Goal: Information Seeking & Learning: Learn about a topic

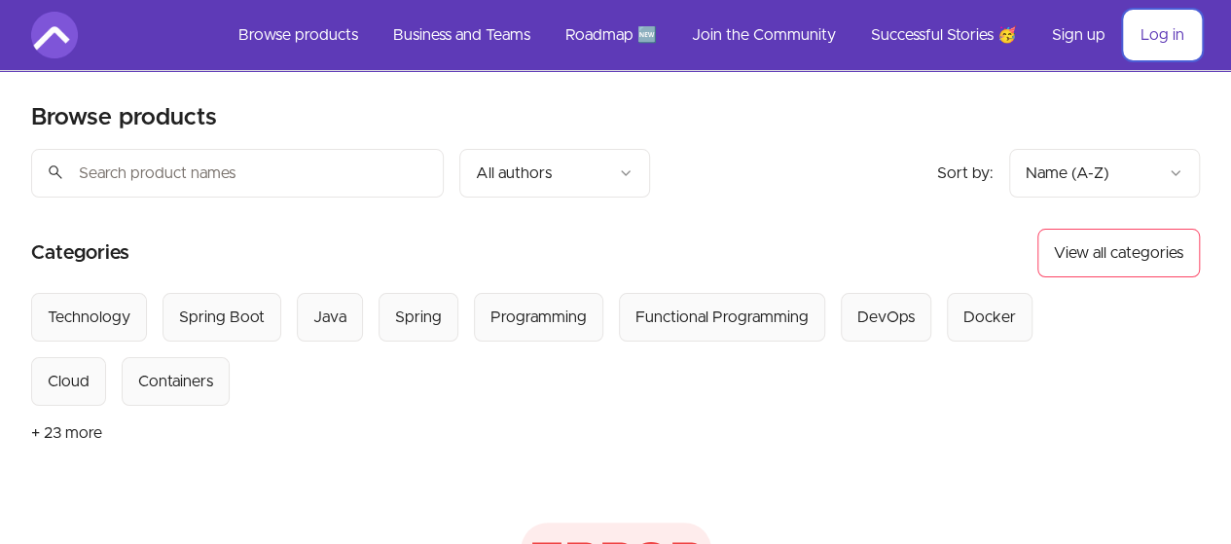
click at [1164, 24] on link "Log in" at bounding box center [1162, 35] width 75 height 47
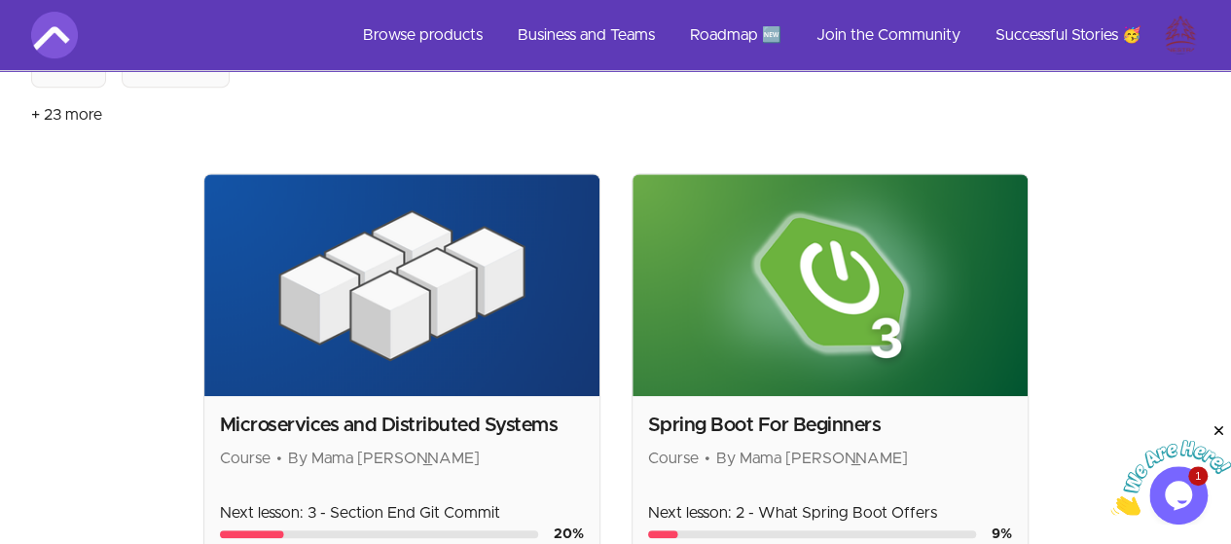
scroll to position [389, 0]
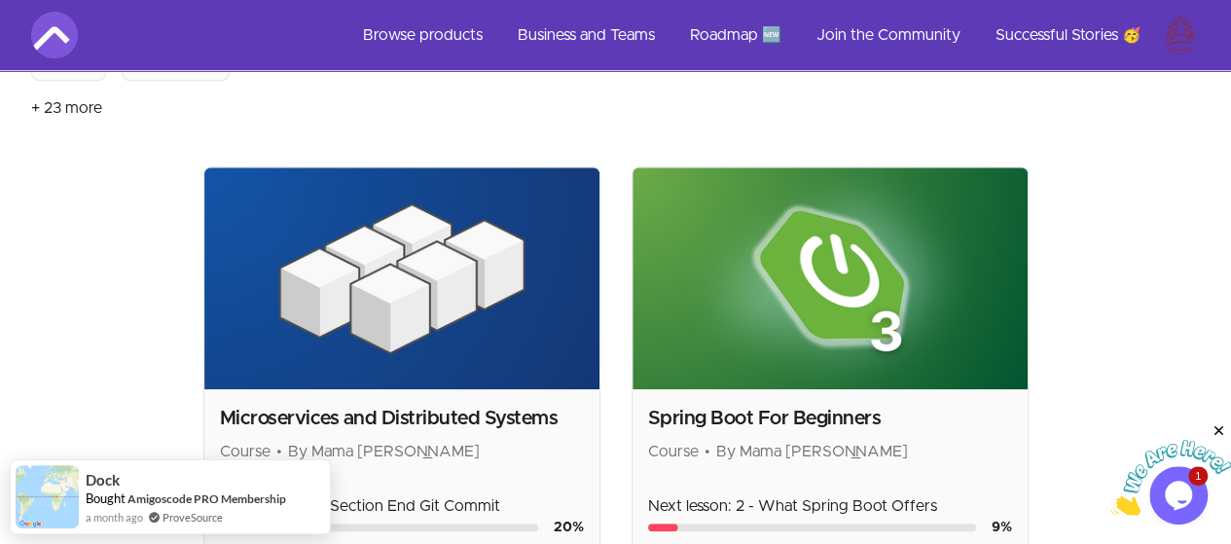
click at [204, 210] on img at bounding box center [401, 278] width 395 height 222
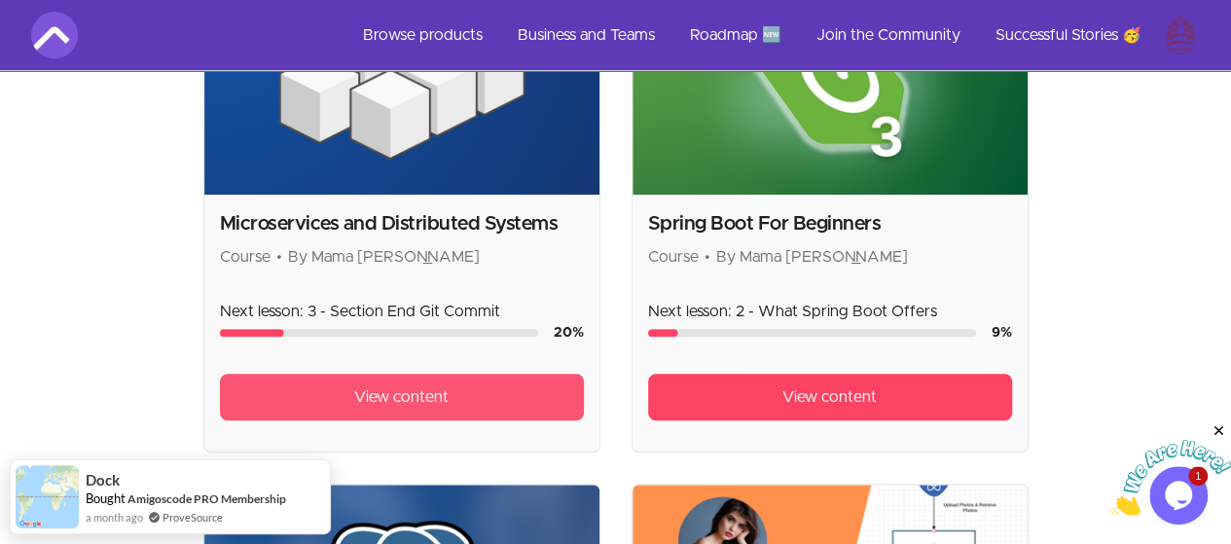
click at [354, 385] on span "View content" at bounding box center [401, 396] width 94 height 23
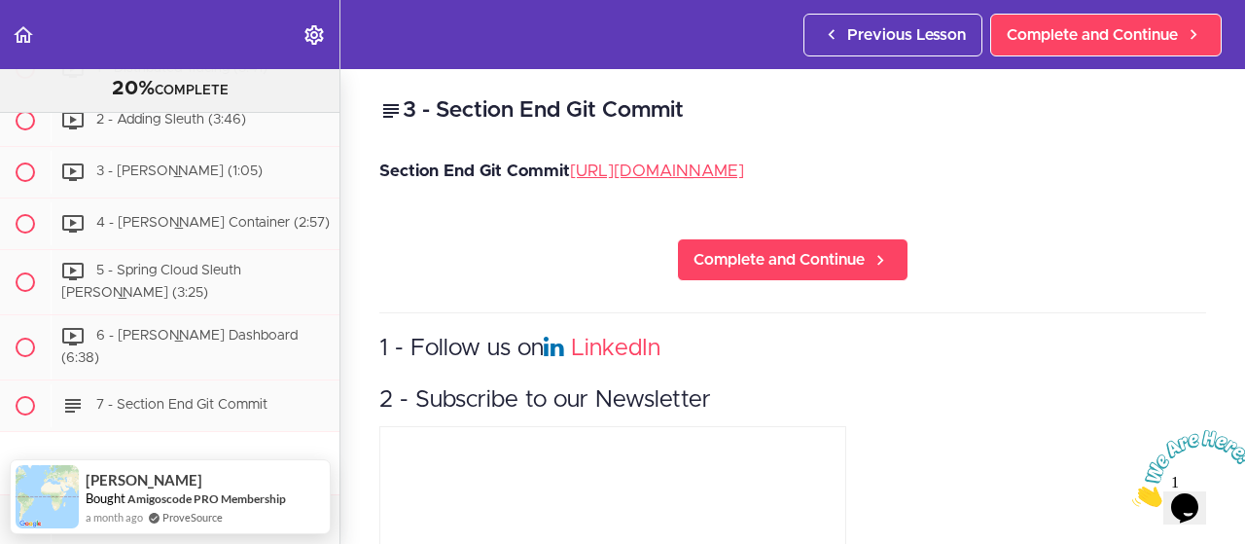
scroll to position [2741, 0]
